Goal: Information Seeking & Learning: Learn about a topic

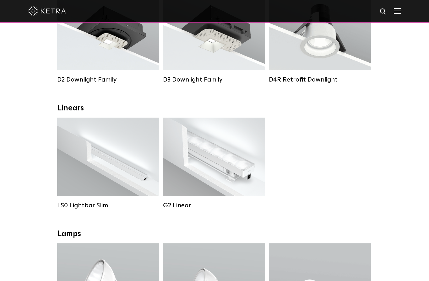
scroll to position [151, 0]
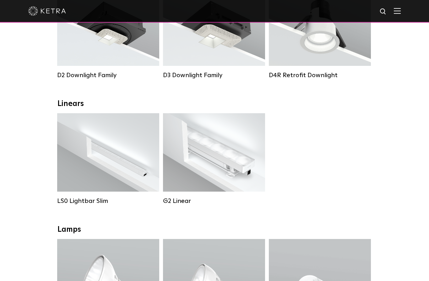
click at [237, 167] on div "Lumen Output: 400 / 700 / 1000 Colors: White Beam Angles: Flood / Graze / Narro…" at bounding box center [213, 152] width 83 height 55
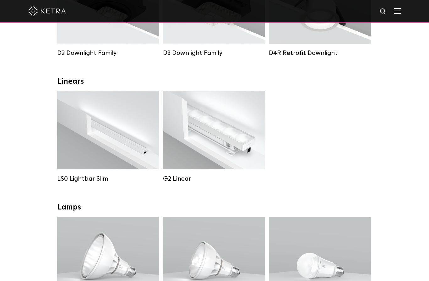
click at [293, 152] on div "LS0 Lightbar Slim Lumen Output: 200 / 350 Colors: White / Black Control: X96 Co…" at bounding box center [214, 141] width 319 height 100
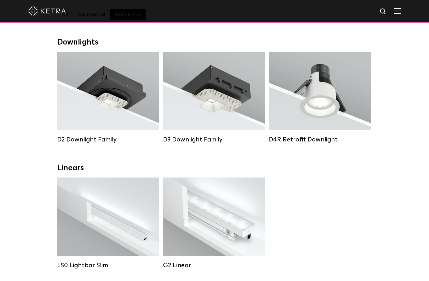
scroll to position [91, 0]
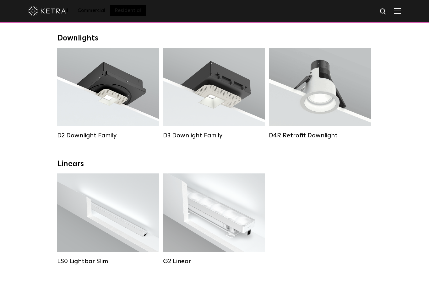
click at [246, 208] on div "Lumen Output: 400 / 700 / 1000 Colors: White Beam Angles: Flood / Graze / Narro…" at bounding box center [213, 212] width 83 height 55
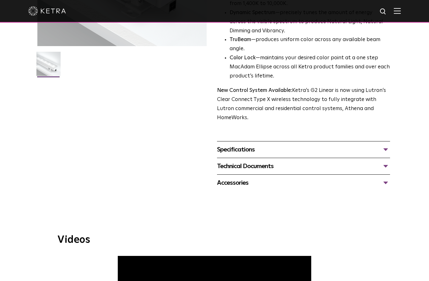
scroll to position [170, 0]
click at [368, 144] on div "Specifications" at bounding box center [303, 149] width 173 height 10
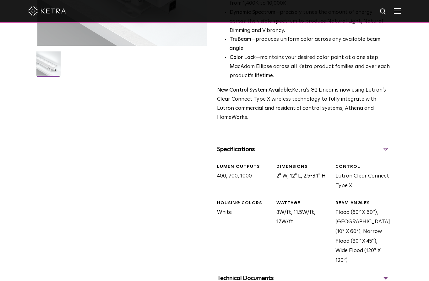
click at [326, 274] on div "Technical Documents" at bounding box center [303, 279] width 173 height 10
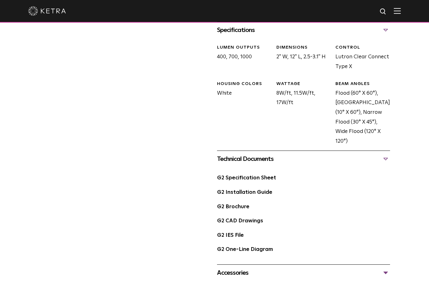
scroll to position [293, 0]
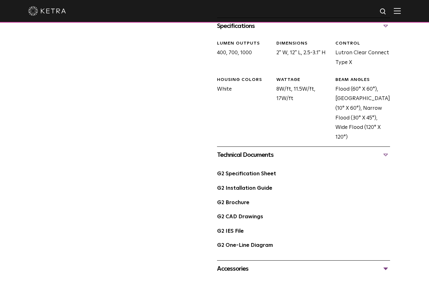
click at [266, 171] on link "G2 Specification Sheet" at bounding box center [246, 173] width 59 height 5
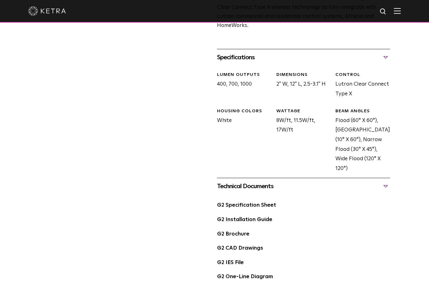
scroll to position [0, 0]
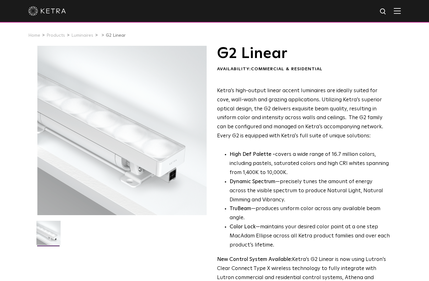
click at [398, 11] on img at bounding box center [397, 11] width 7 height 6
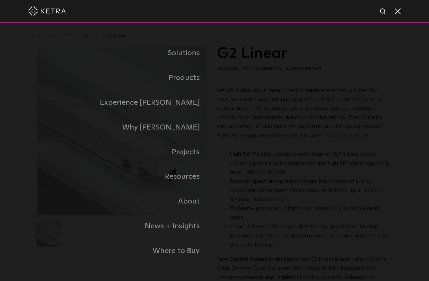
click at [398, 14] on span at bounding box center [397, 11] width 7 height 6
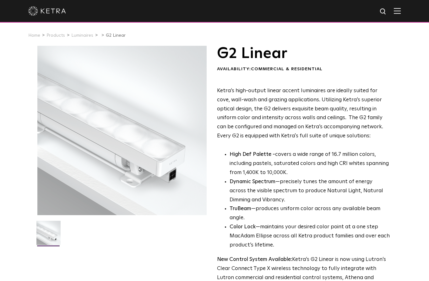
click at [396, 14] on img at bounding box center [397, 11] width 7 height 6
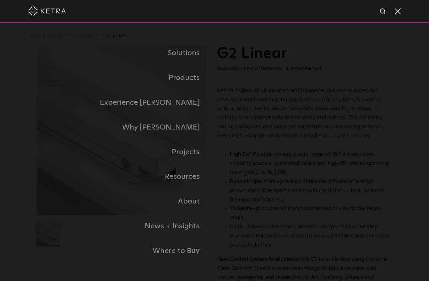
click at [0, 0] on link "Residential Products" at bounding box center [0, 0] width 0 height 0
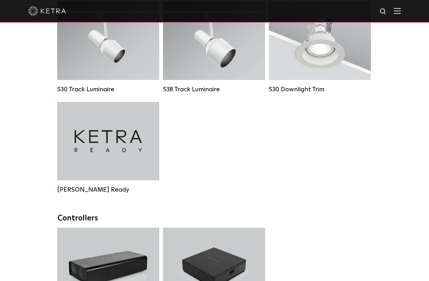
scroll to position [513, 0]
